Goal: Transaction & Acquisition: Purchase product/service

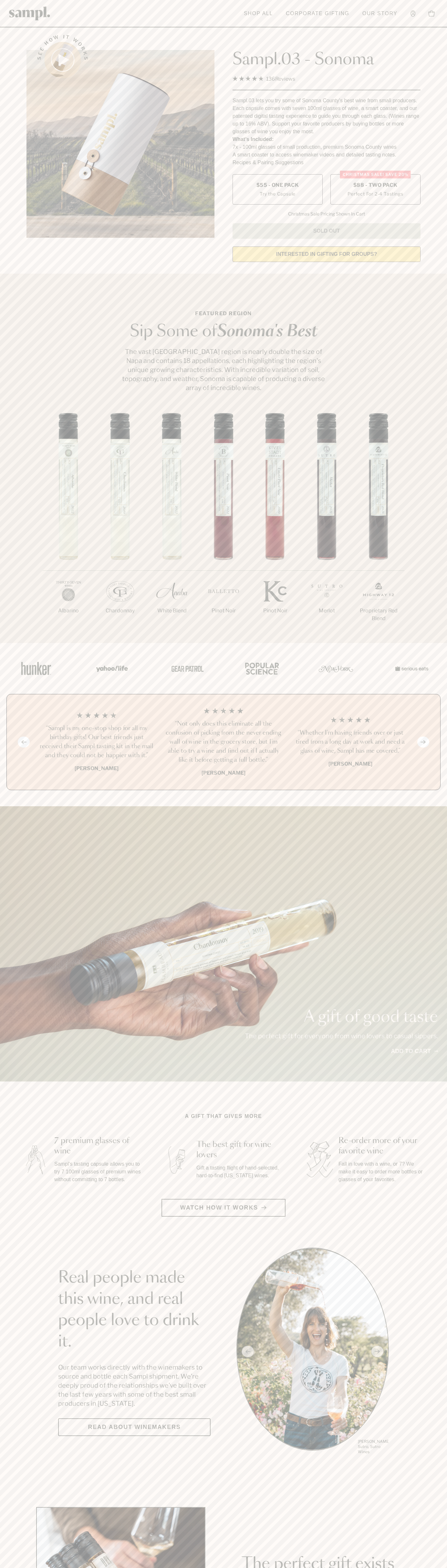
click at [375, 186] on span "$88 - Two Pack" at bounding box center [375, 185] width 44 height 7
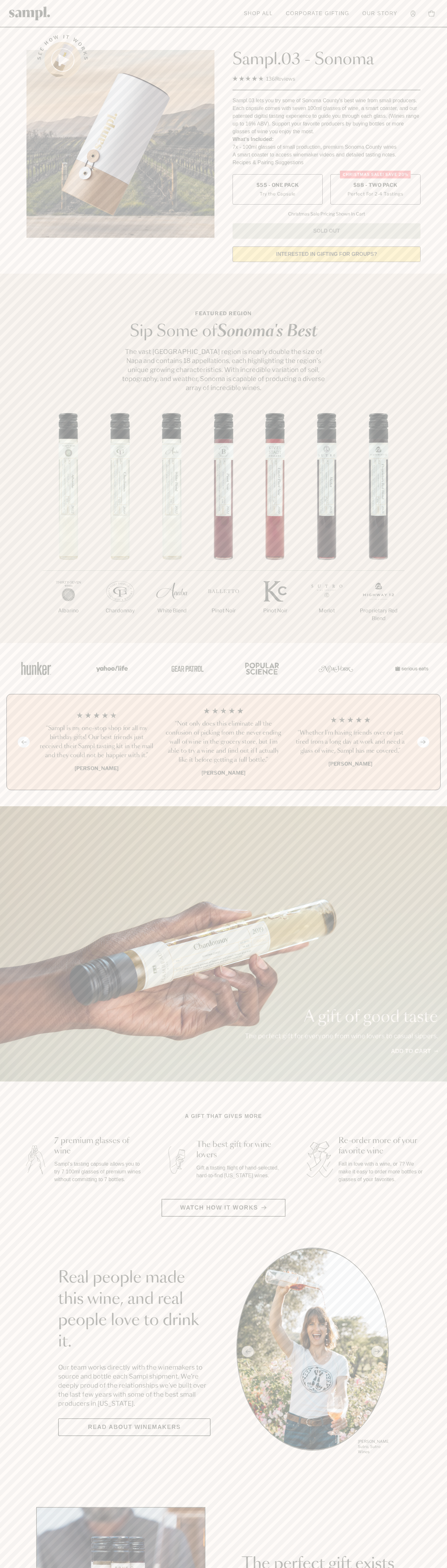
click at [96, 743] on h3 "“Sampl is my one-stop shop for all my birthday gifts! Our best friends just rec…" at bounding box center [96, 741] width 116 height 36
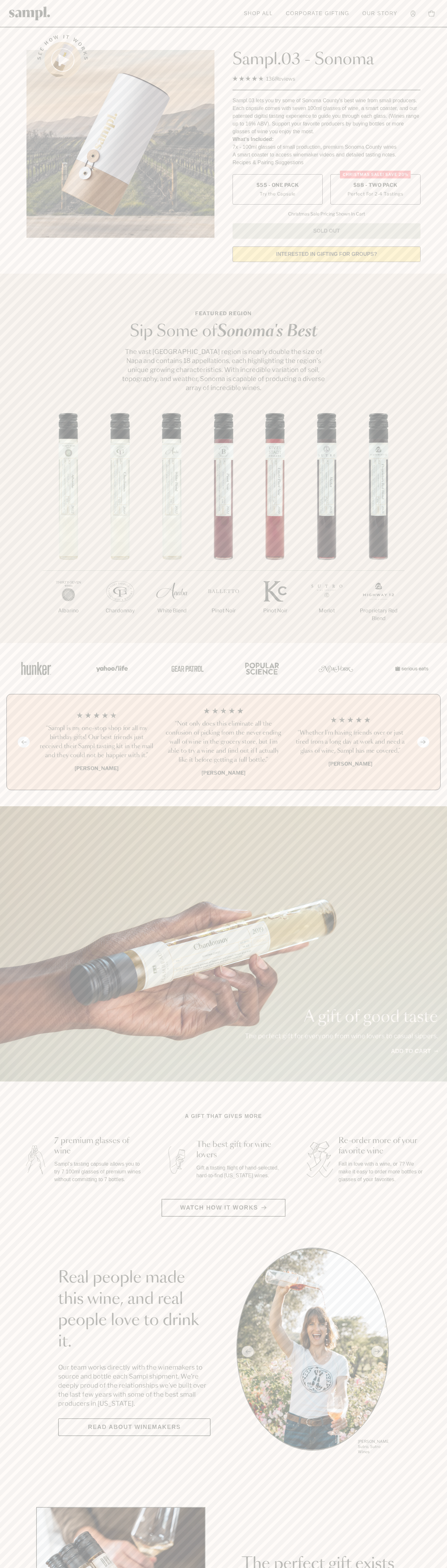
click at [429, 574] on div "1/7 [GEOGRAPHIC_DATA] 2/7 Chardonnay 3/7" at bounding box center [224, 528] width 447 height 230
click at [55, 1567] on html "Skip to main content Toggle navigation menu Shop All Corporate Gifting Our Stor…" at bounding box center [224, 1513] width 447 height 3026
click at [32, 1384] on section "Real people made this wine, and real people love to drink it. Our team works di…" at bounding box center [224, 1351] width 447 height 208
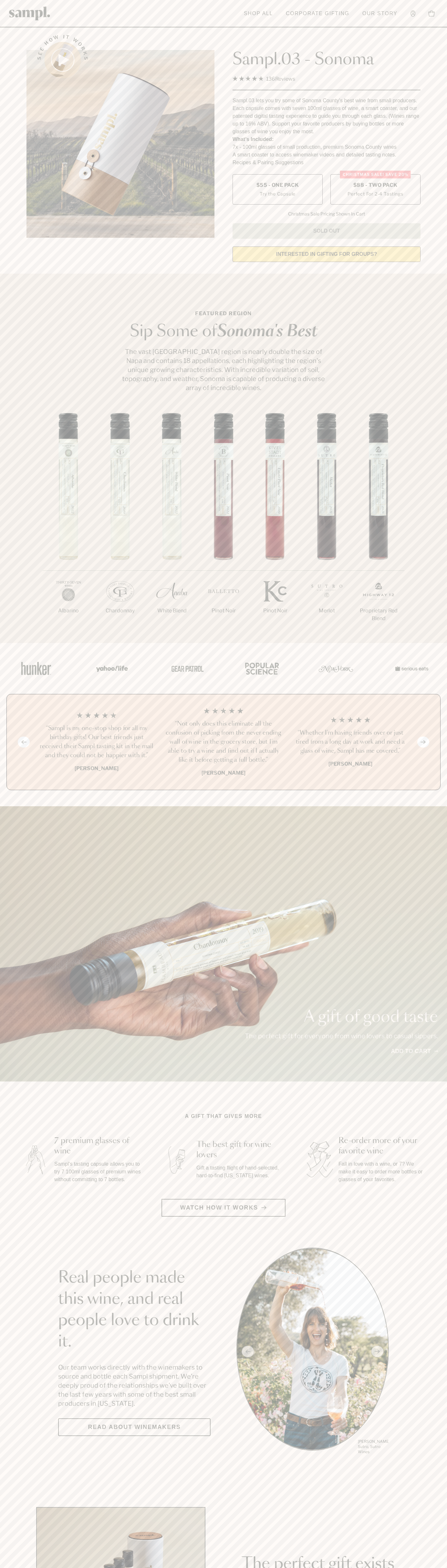
click at [375, 186] on span "$88 - Two Pack" at bounding box center [375, 185] width 44 height 7
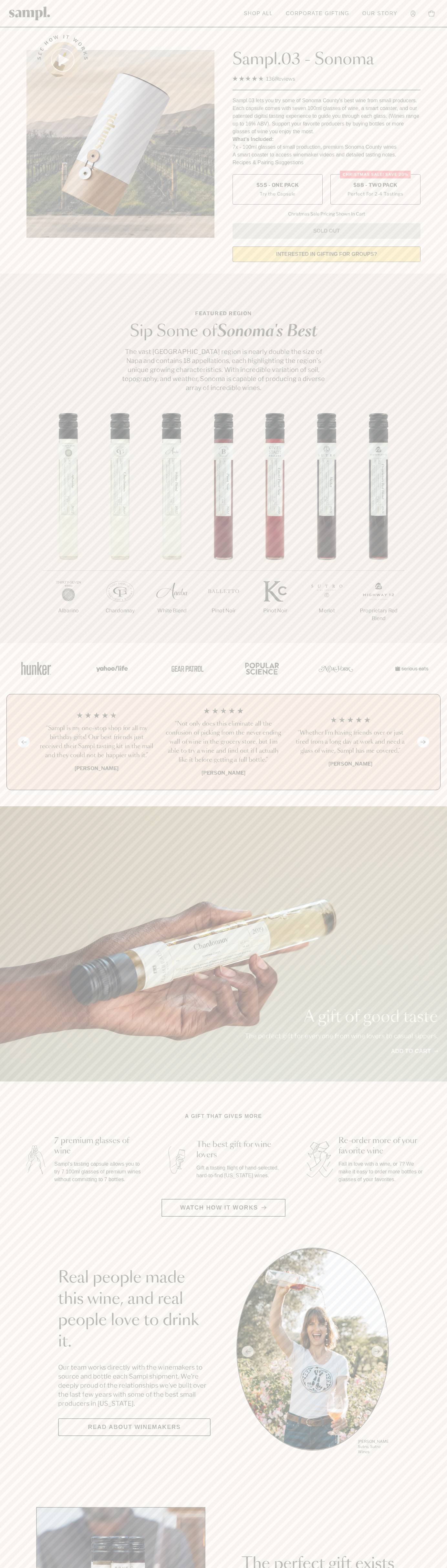
click at [96, 743] on h3 "“Sampl is my one-stop shop for all my birthday gifts! Our best friends just rec…" at bounding box center [96, 741] width 116 height 36
